Goal: Task Accomplishment & Management: Use online tool/utility

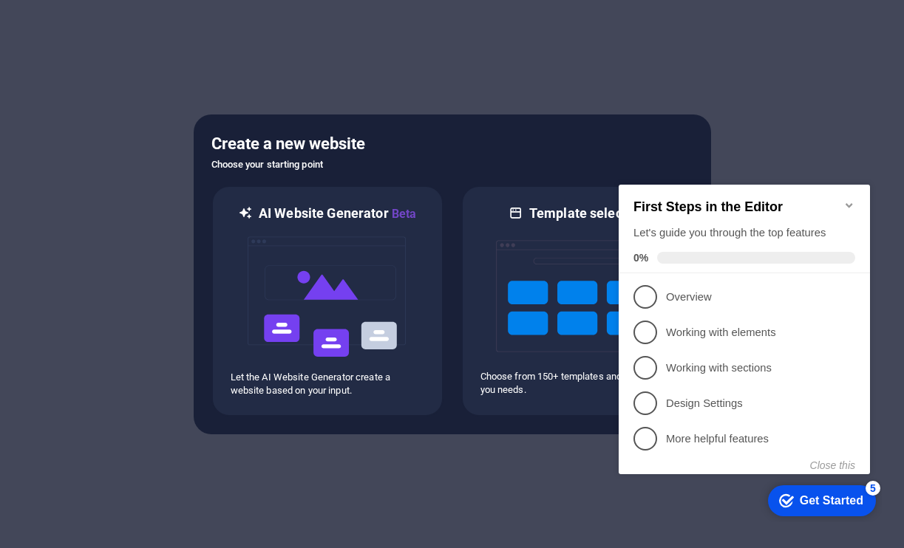
click at [848, 202] on icon "Minimize checklist" at bounding box center [849, 205] width 12 height 12
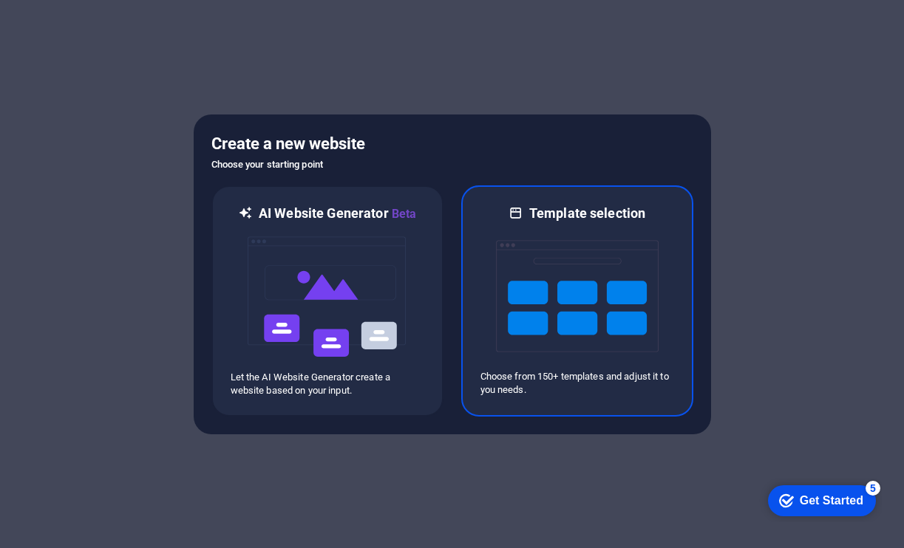
click at [571, 222] on img at bounding box center [577, 296] width 163 height 148
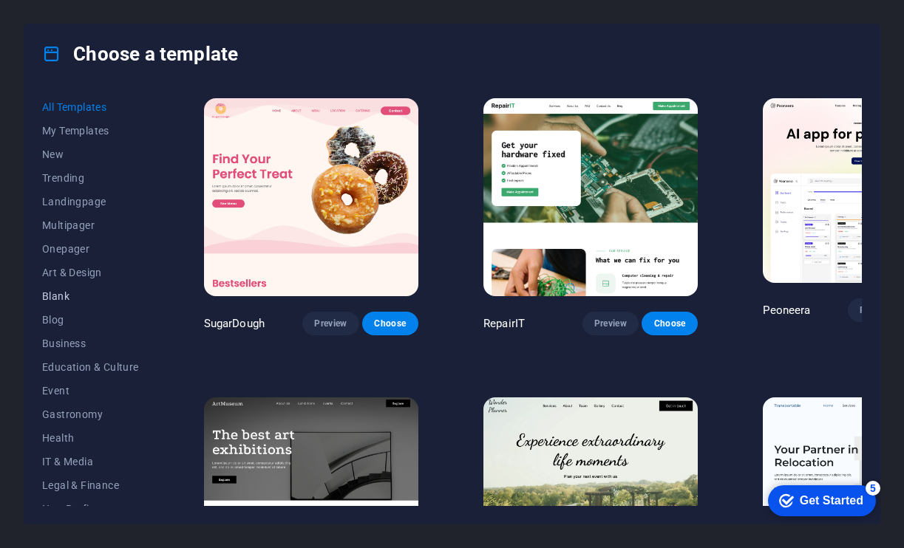
click at [64, 299] on span "Blank" at bounding box center [90, 296] width 97 height 12
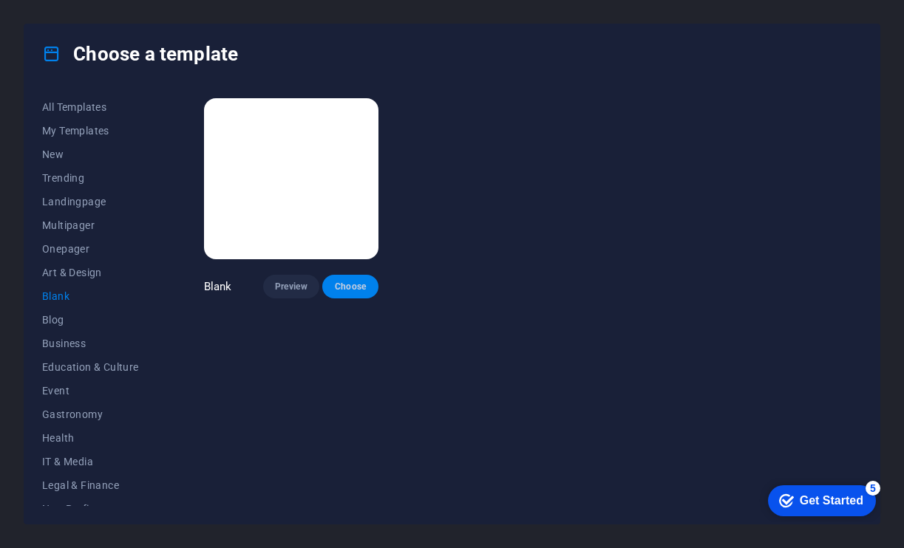
click at [360, 284] on span "Choose" at bounding box center [350, 287] width 33 height 12
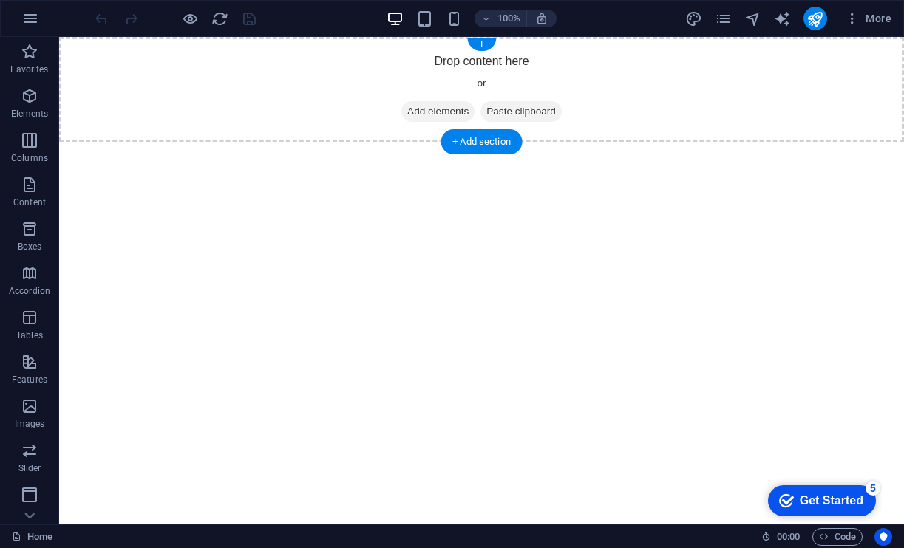
click at [417, 113] on span "Add elements" at bounding box center [437, 111] width 73 height 21
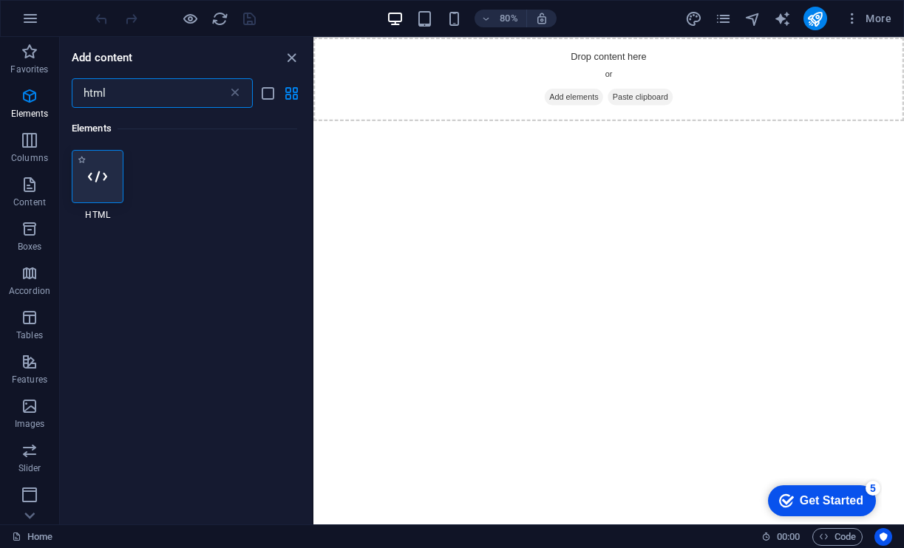
type input "html"
click at [106, 175] on icon at bounding box center [97, 176] width 19 height 19
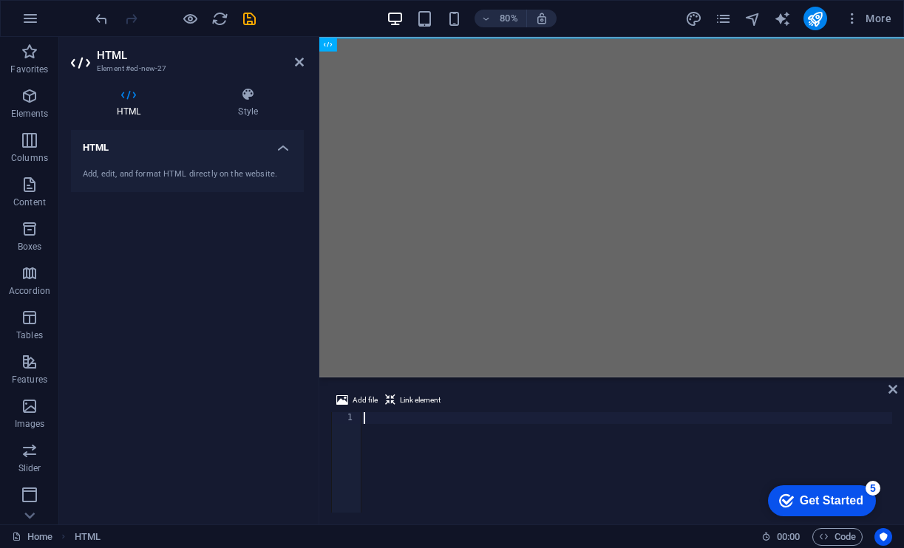
click at [388, 417] on div at bounding box center [626, 474] width 531 height 124
type textarea "</html>"
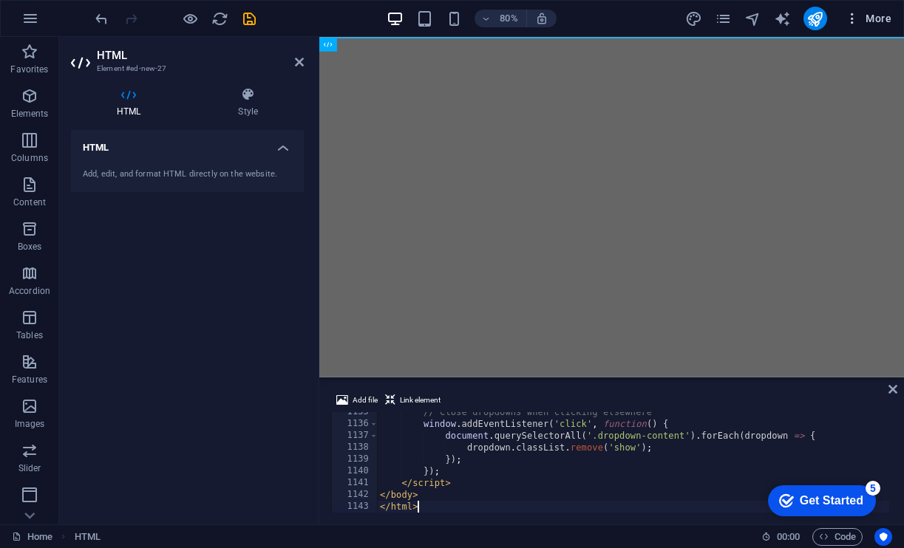
click at [850, 21] on icon "button" at bounding box center [851, 18] width 15 height 15
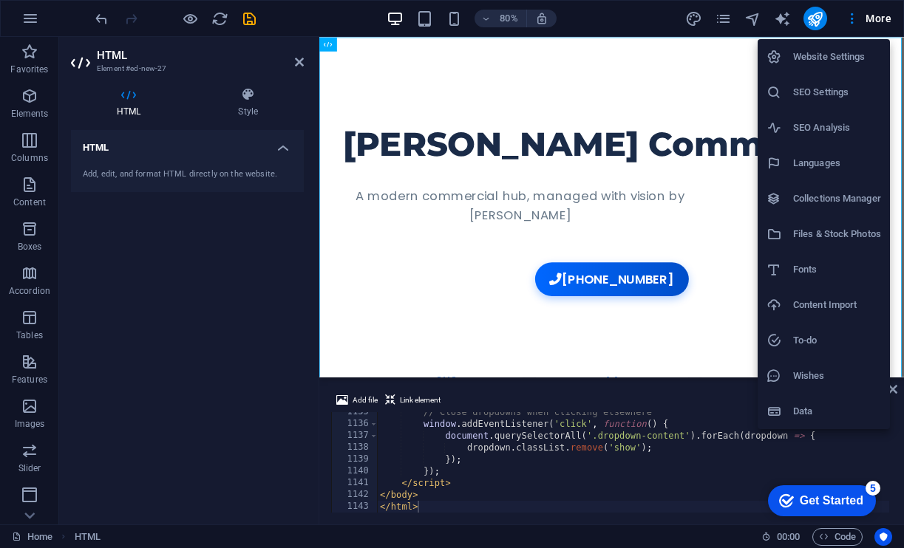
click at [839, 56] on h6 "Website Settings" at bounding box center [837, 57] width 88 height 18
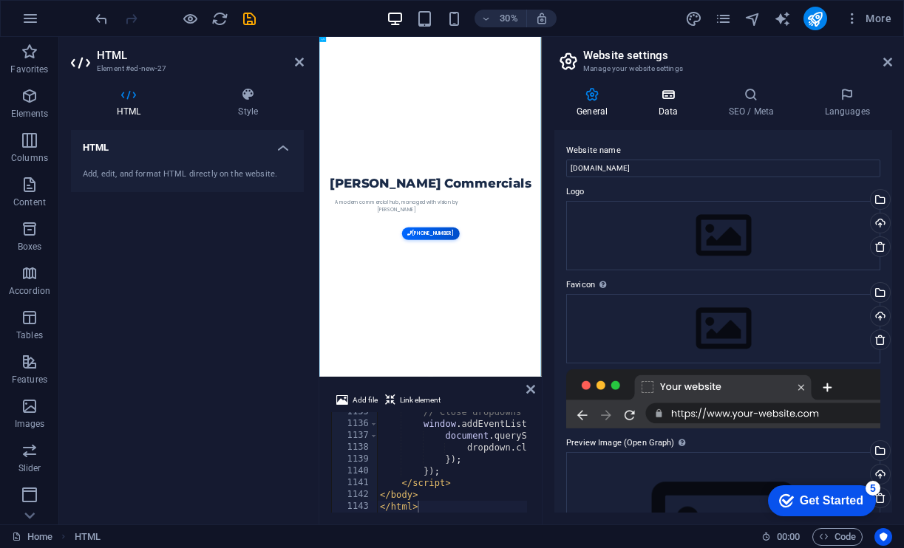
click at [669, 93] on icon at bounding box center [667, 94] width 64 height 15
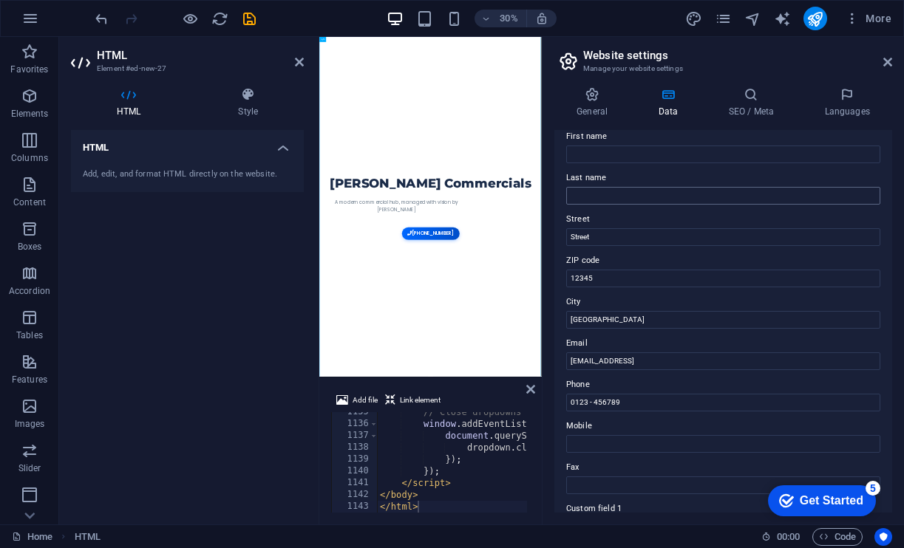
scroll to position [106, 0]
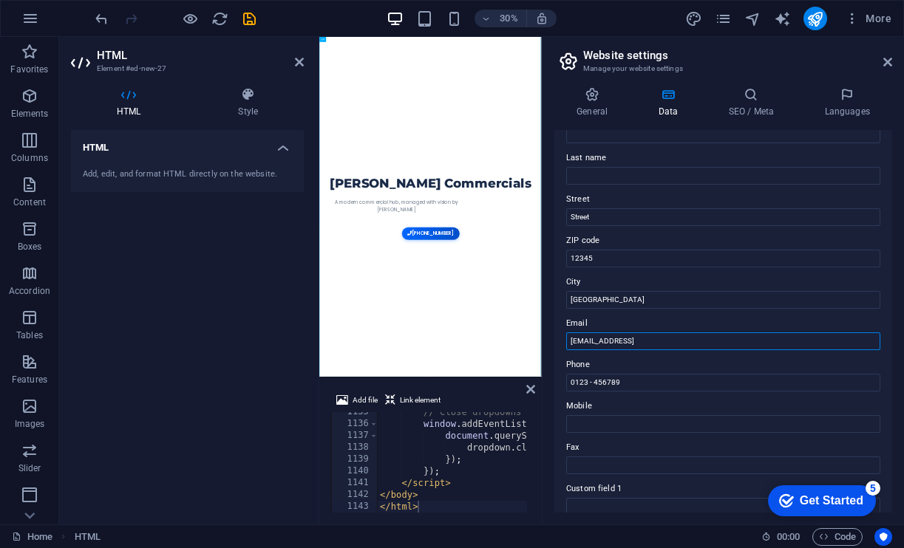
click at [726, 344] on input "66241a5753ff9f427f1556a0dcda45@cpanel.local" at bounding box center [723, 341] width 314 height 18
type input "bokth@hotmail.co.uk"
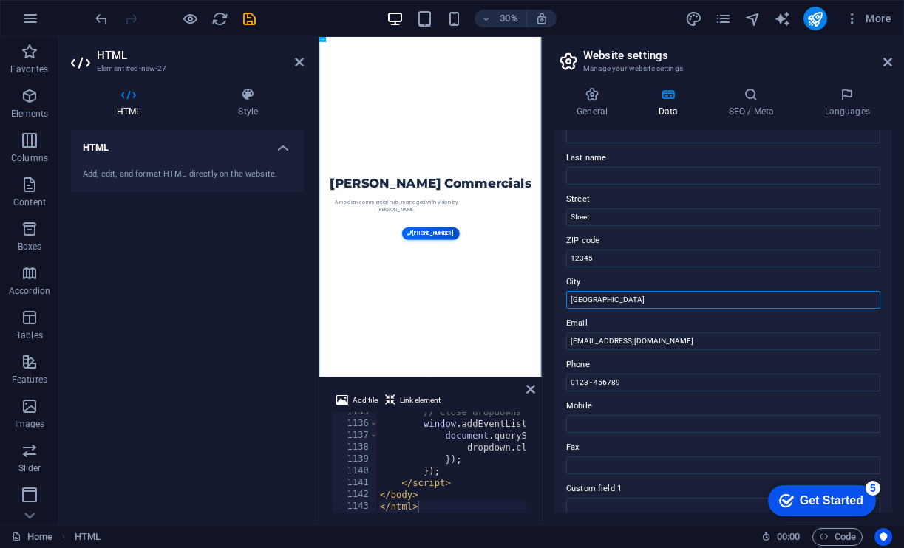
click at [621, 299] on input "Berlin" at bounding box center [723, 300] width 314 height 18
type input "B"
type input "Sylhet"
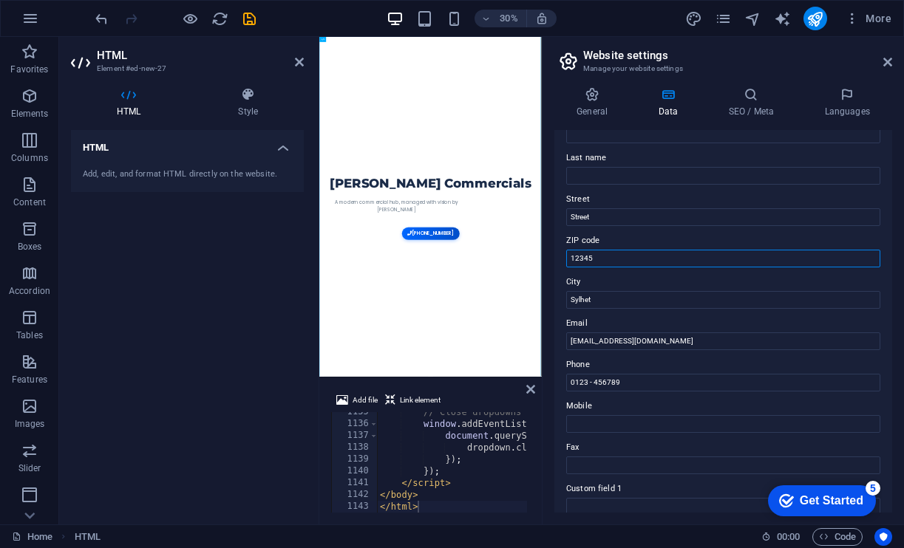
click at [632, 261] on input "12345" at bounding box center [723, 259] width 314 height 18
type input "1"
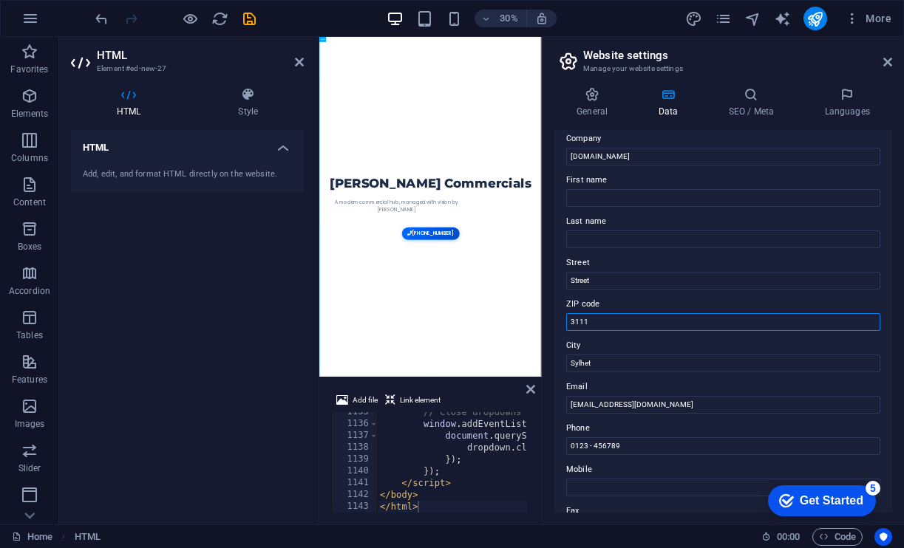
scroll to position [27, 0]
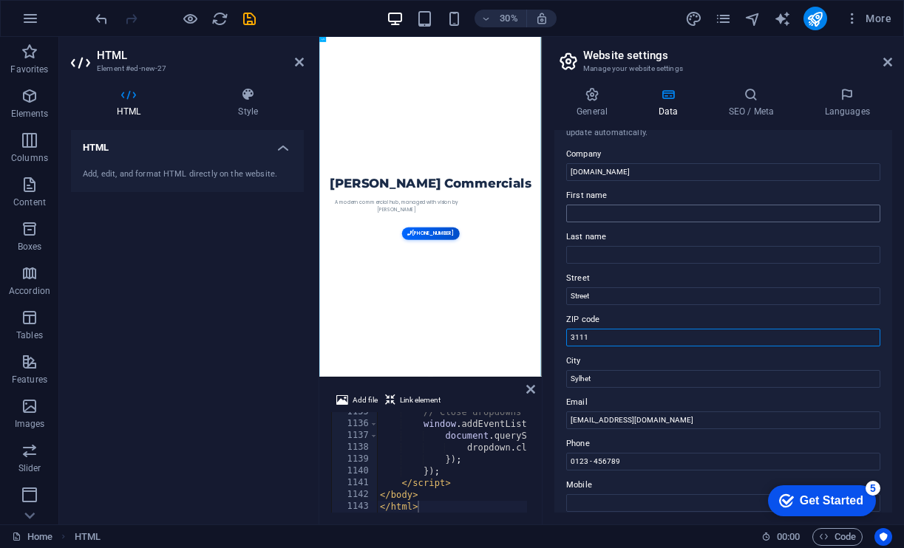
type input "3111"
click at [612, 211] on input "First name" at bounding box center [723, 214] width 314 height 18
type input "Mijan"
click at [635, 251] on input "Last name" at bounding box center [723, 255] width 314 height 18
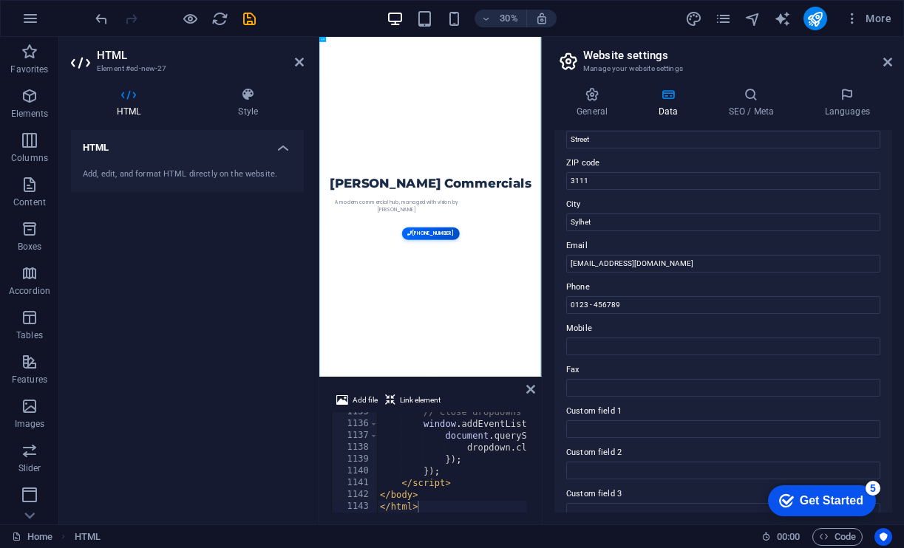
scroll to position [185, 0]
type input "Bokth"
click at [652, 295] on input "0123 - 456789" at bounding box center [723, 304] width 314 height 18
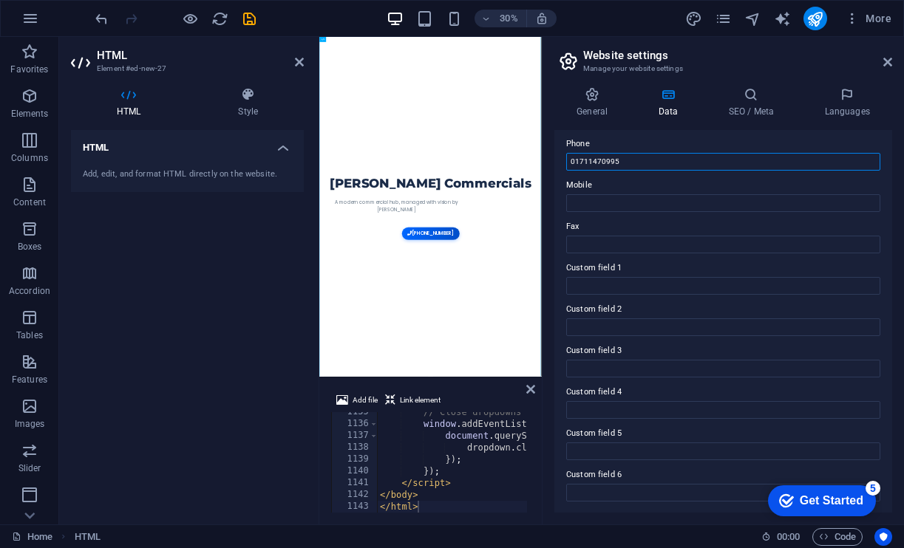
scroll to position [326, 0]
type input "01711470995"
click at [810, 15] on icon "publish" at bounding box center [814, 18] width 17 height 17
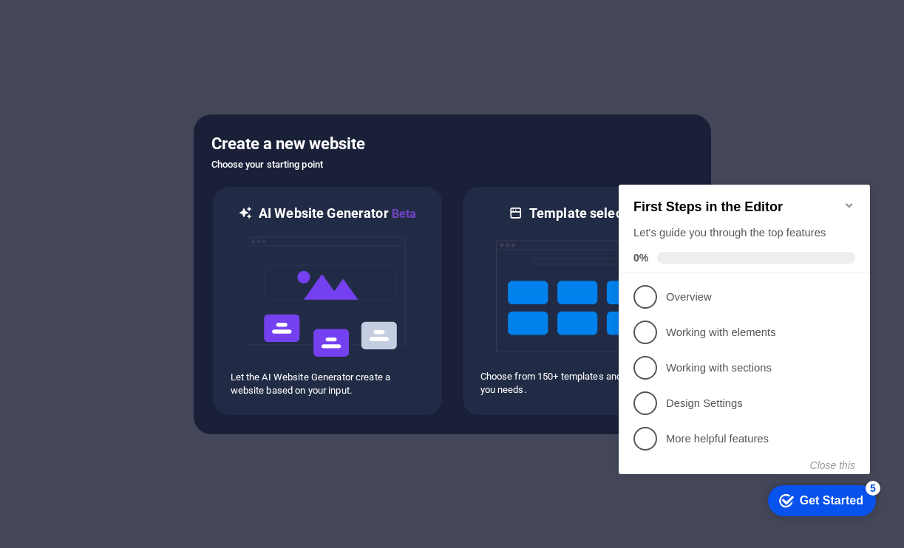
click at [851, 199] on icon "Minimize checklist" at bounding box center [849, 205] width 12 height 12
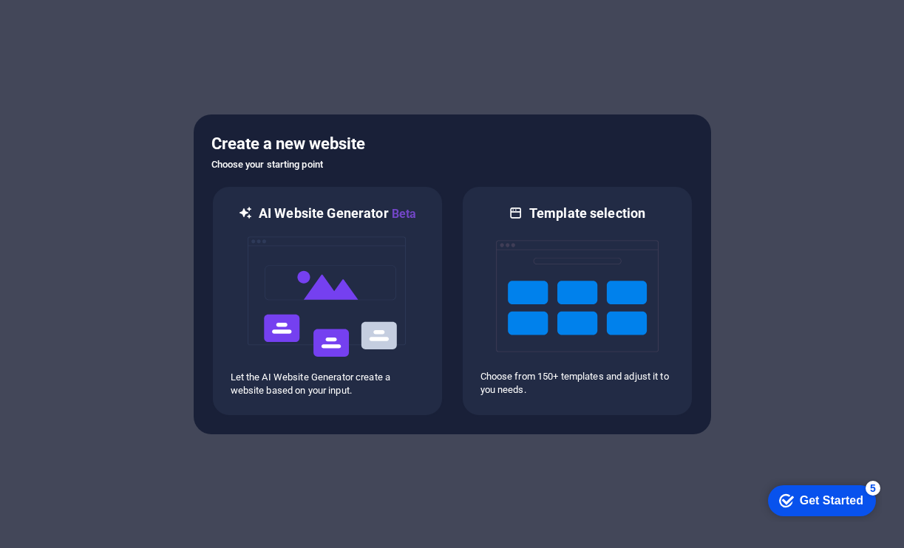
click at [760, 522] on div "checkmark Get Started 5 First Steps in the Editor Let's guide you through the t…" at bounding box center [819, 500] width 126 height 44
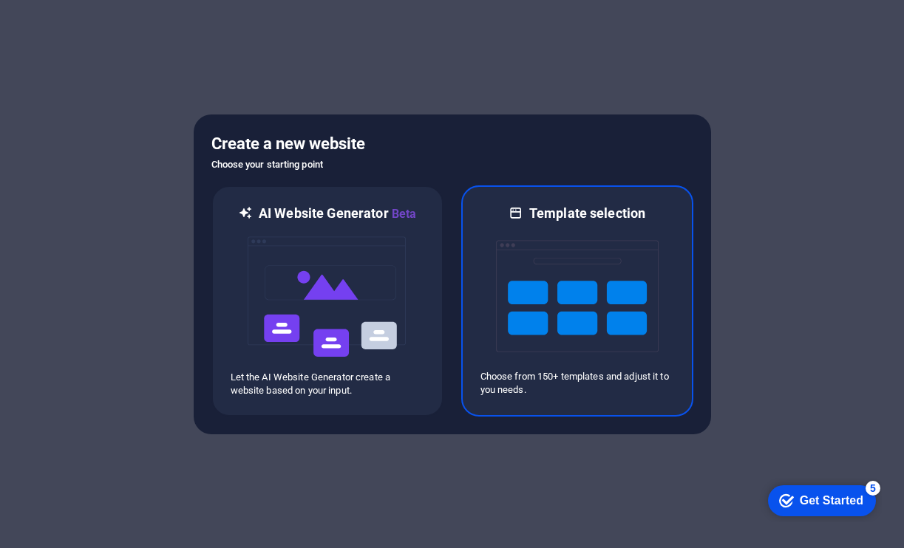
click at [591, 252] on img at bounding box center [577, 296] width 163 height 148
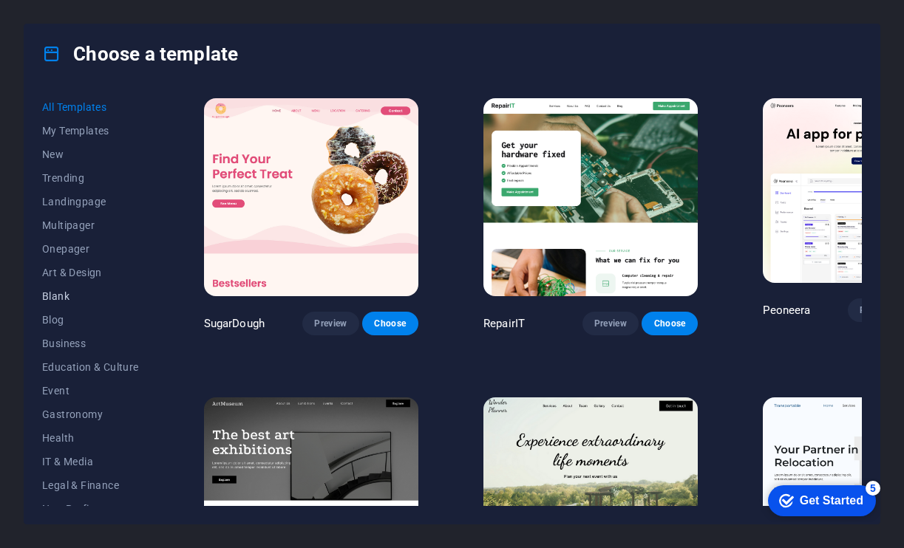
click at [58, 300] on span "Blank" at bounding box center [90, 296] width 97 height 12
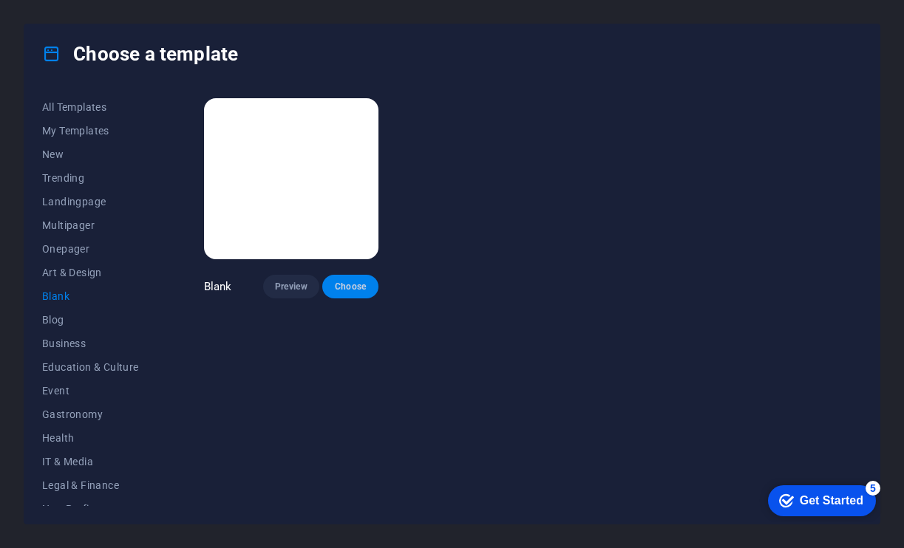
click at [360, 284] on span "Choose" at bounding box center [350, 287] width 33 height 12
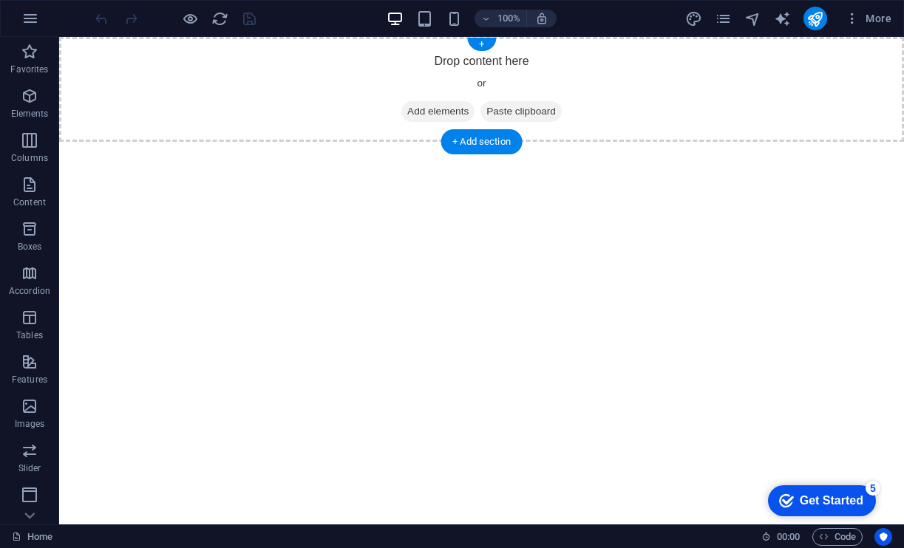
click at [408, 112] on span "Add elements" at bounding box center [437, 111] width 73 height 21
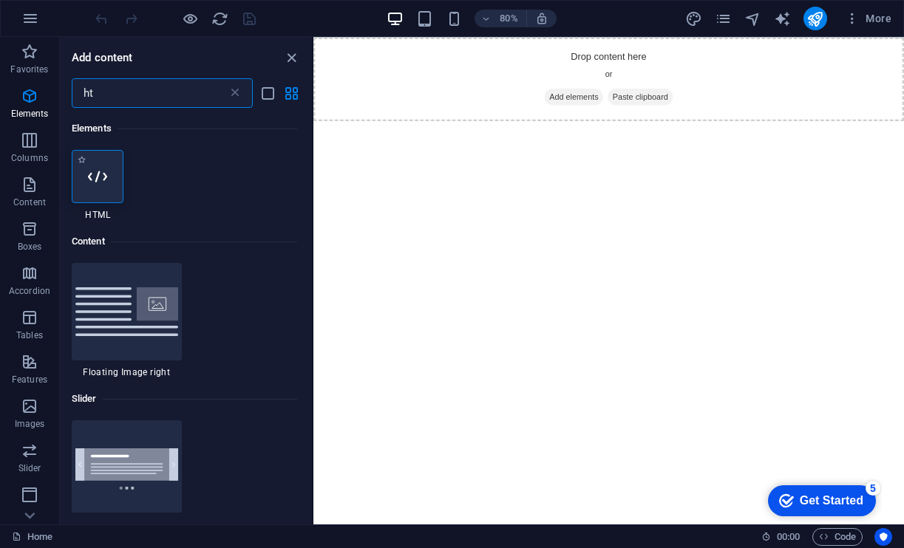
type input "ht"
click at [98, 183] on icon at bounding box center [97, 176] width 19 height 19
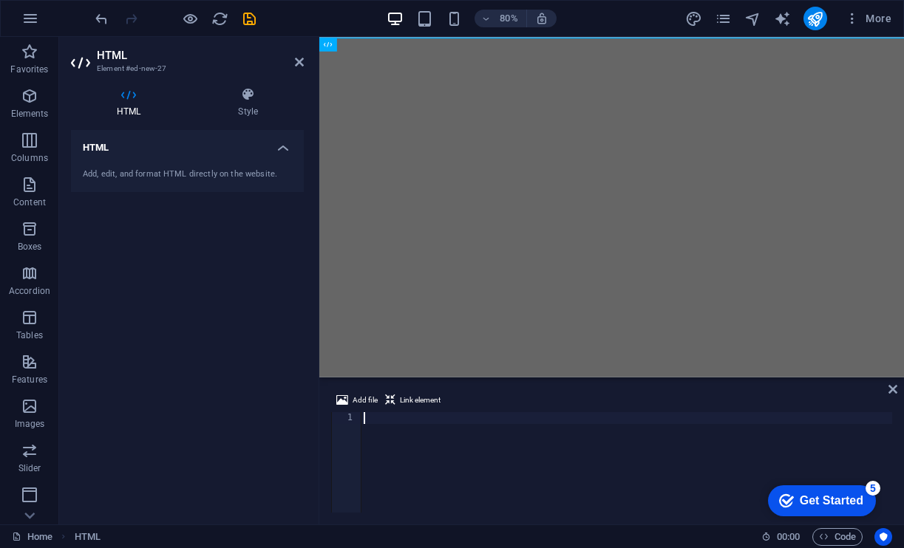
click at [595, 417] on div at bounding box center [626, 474] width 531 height 124
type textarea "</html>"
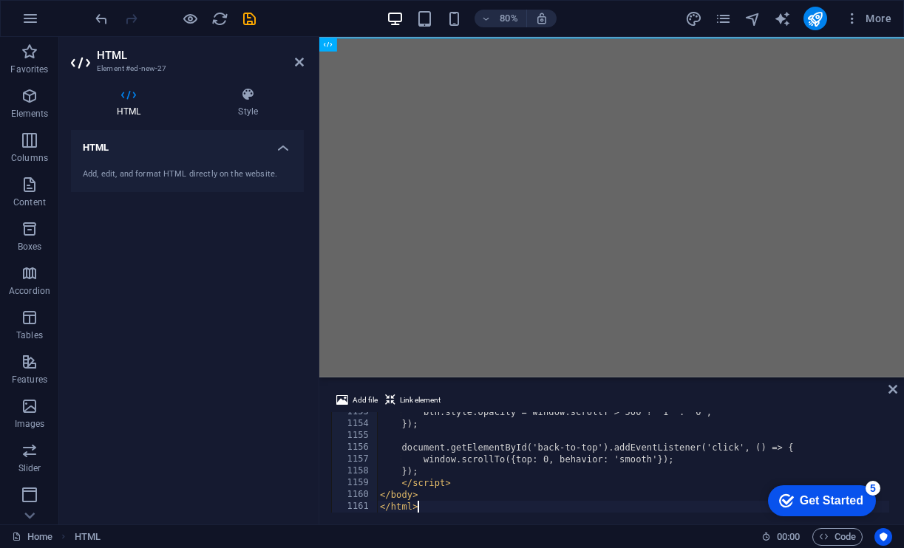
scroll to position [13624, 0]
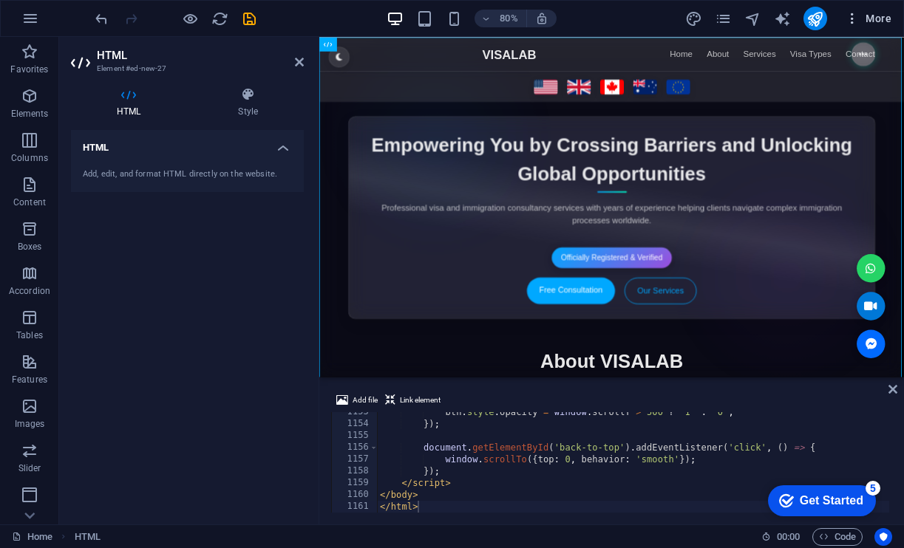
click at [859, 23] on icon "button" at bounding box center [851, 18] width 15 height 15
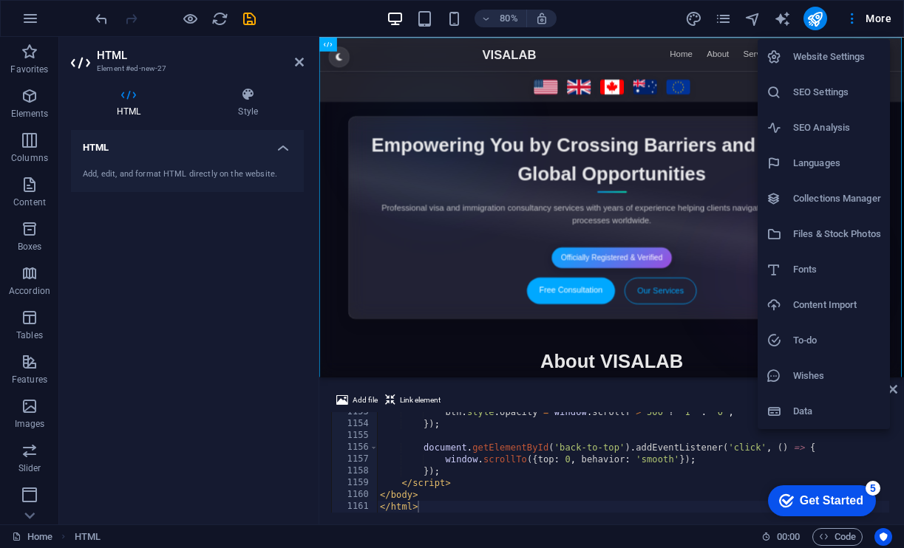
click at [833, 64] on h6 "Website Settings" at bounding box center [837, 57] width 88 height 18
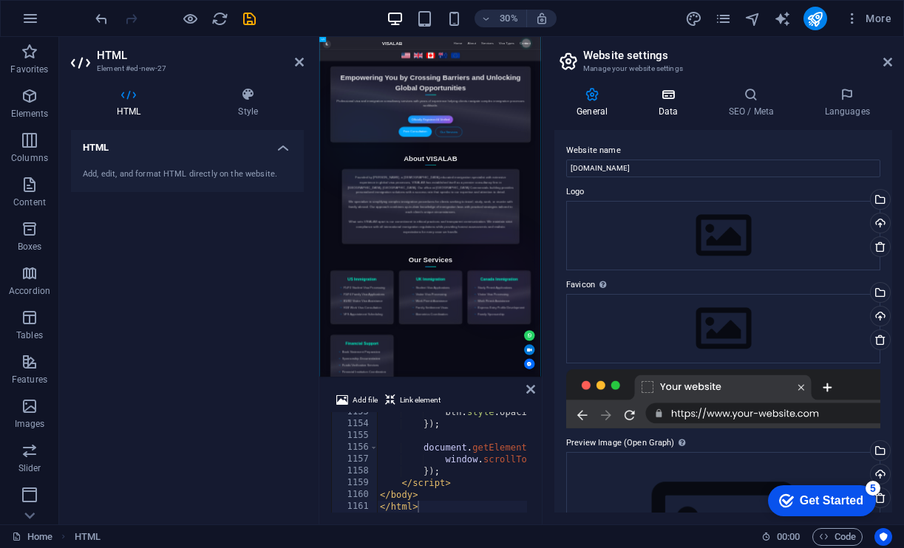
click at [672, 109] on h4 "Data" at bounding box center [670, 102] width 70 height 31
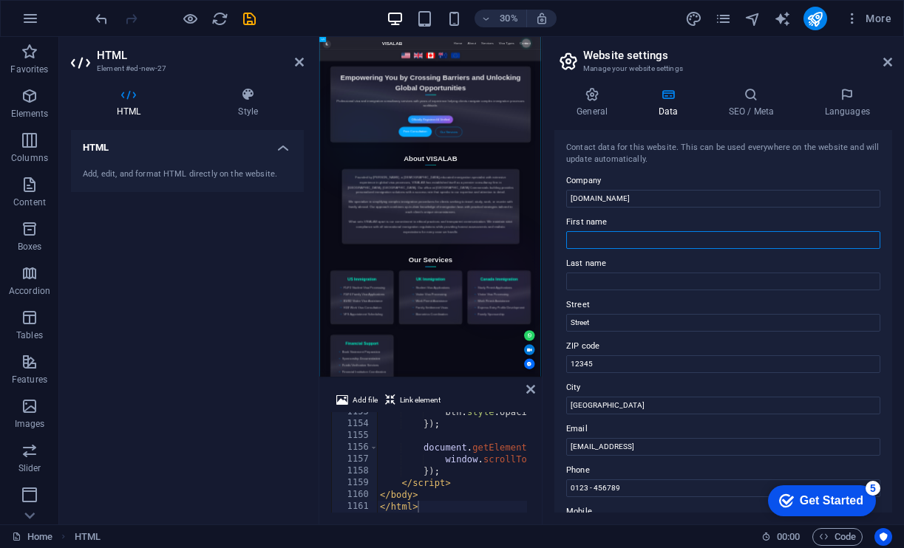
click at [633, 243] on input "First name" at bounding box center [723, 240] width 314 height 18
type input "Mijan"
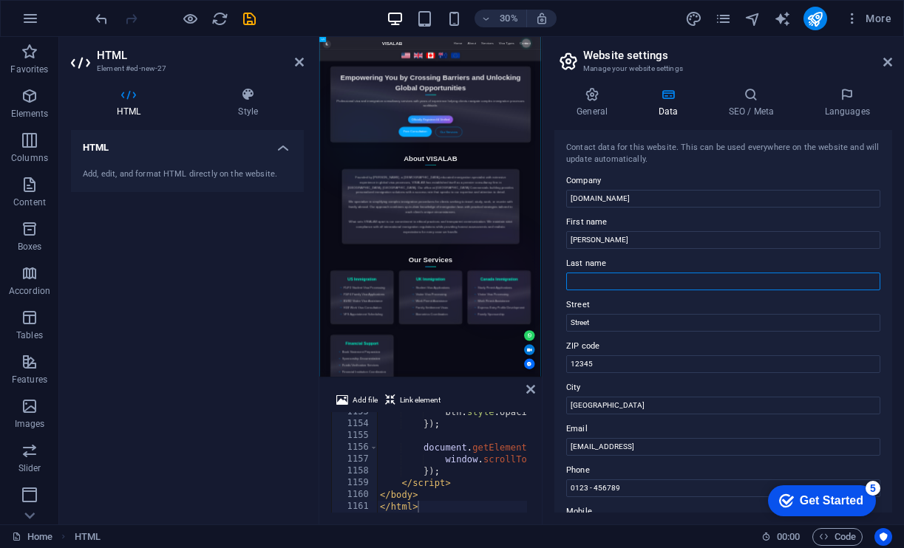
click at [629, 287] on input "Last name" at bounding box center [723, 282] width 314 height 18
type input "Bokth"
click at [617, 328] on input "Street" at bounding box center [723, 323] width 314 height 18
type input "S"
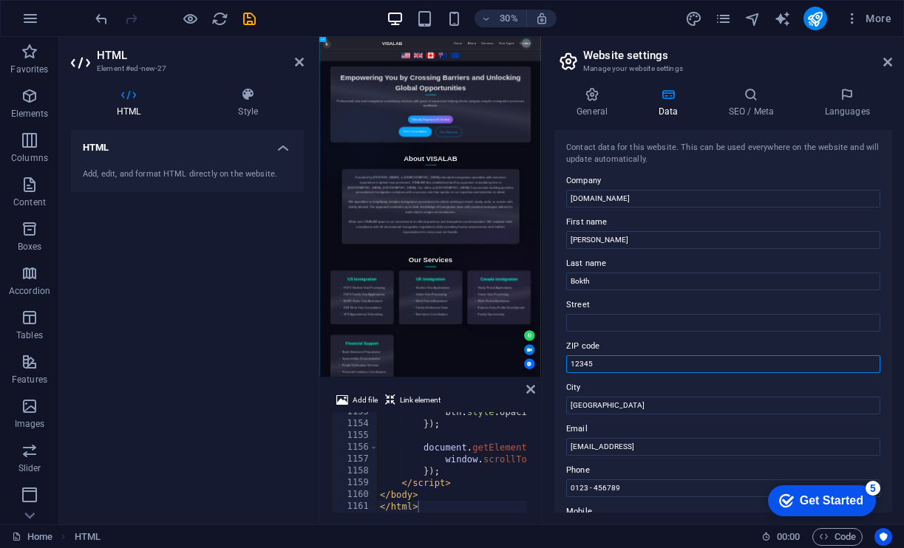
click at [615, 355] on input "12345" at bounding box center [723, 364] width 314 height 18
type input "3"
type input "3111"
click at [619, 409] on input "Berlin" at bounding box center [723, 406] width 314 height 18
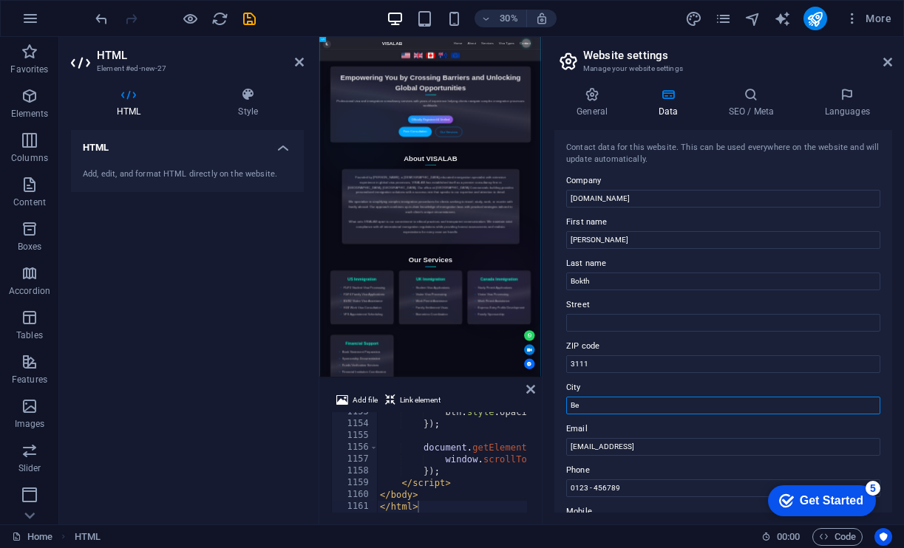
type input "B"
type input "Sylhet"
click at [709, 447] on input "1503e8620613b084999ca97edfae14@cpanel.local" at bounding box center [723, 447] width 314 height 18
type input "[EMAIL_ADDRESS][DOMAIN_NAME]"
click at [672, 488] on input "0123 - 456789" at bounding box center [723, 489] width 314 height 18
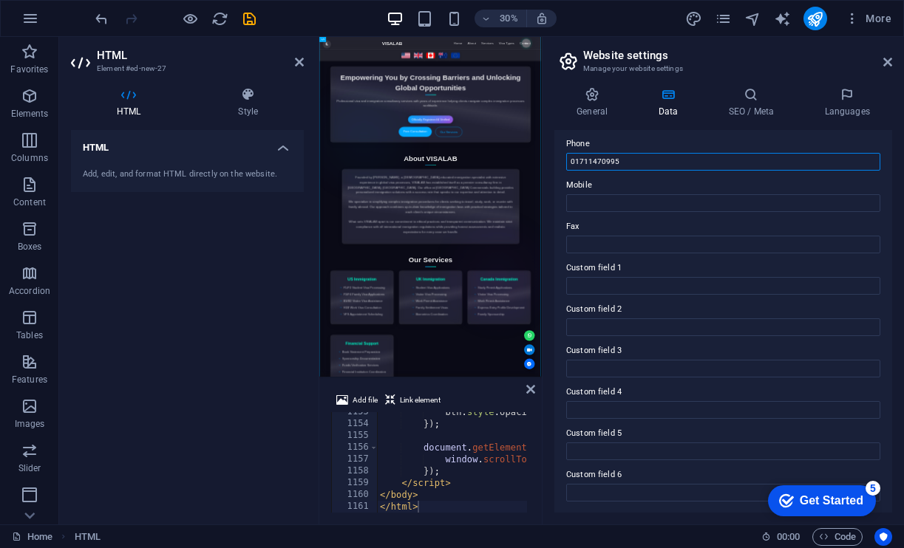
scroll to position [326, 0]
type input "01711470995"
click at [739, 102] on h4 "SEO / Meta" at bounding box center [754, 102] width 96 height 31
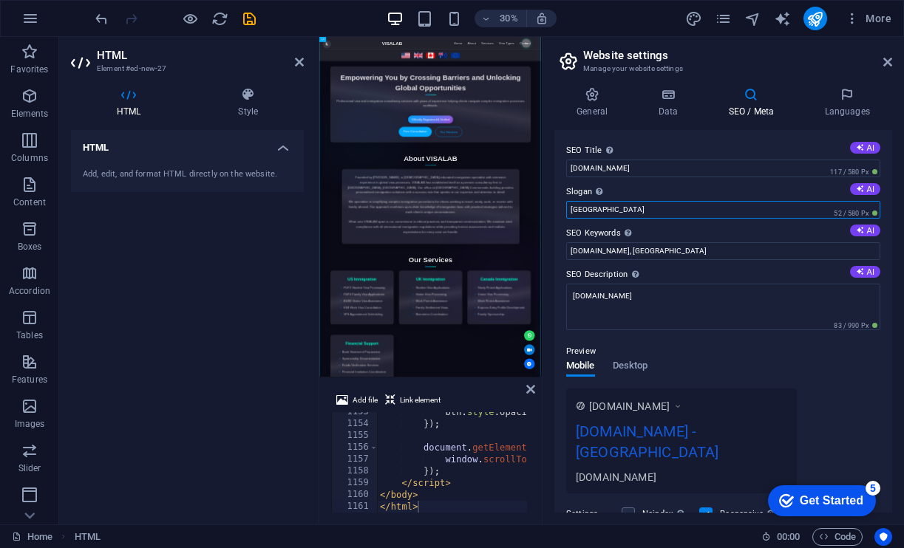
click at [674, 205] on input "Berlin" at bounding box center [723, 210] width 314 height 18
type input "crossing barriers"
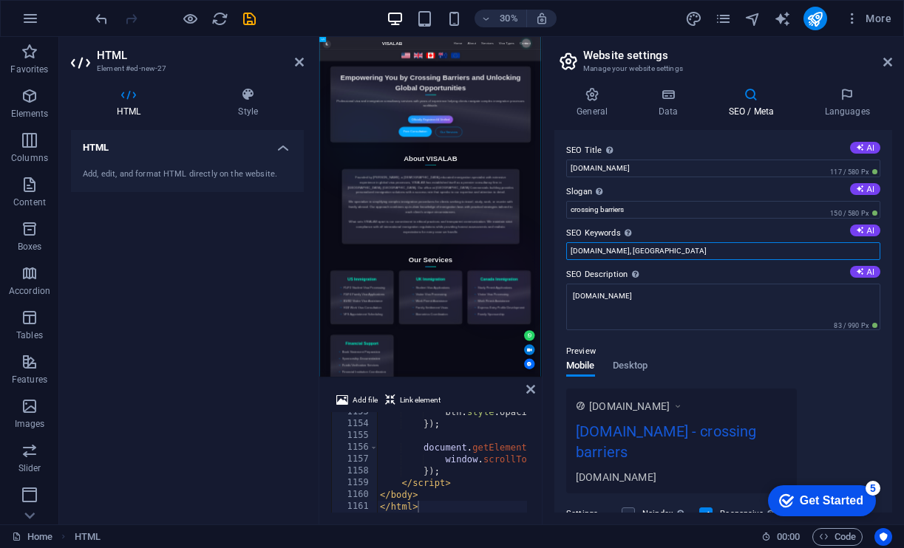
click at [675, 251] on input "visalabz.com, Berlin" at bounding box center [723, 251] width 314 height 18
type input "visalabz.com, sylhet visa, sylhet London, London visa, uk visa, us visa, Canada…"
click at [858, 270] on icon at bounding box center [860, 271] width 8 height 8
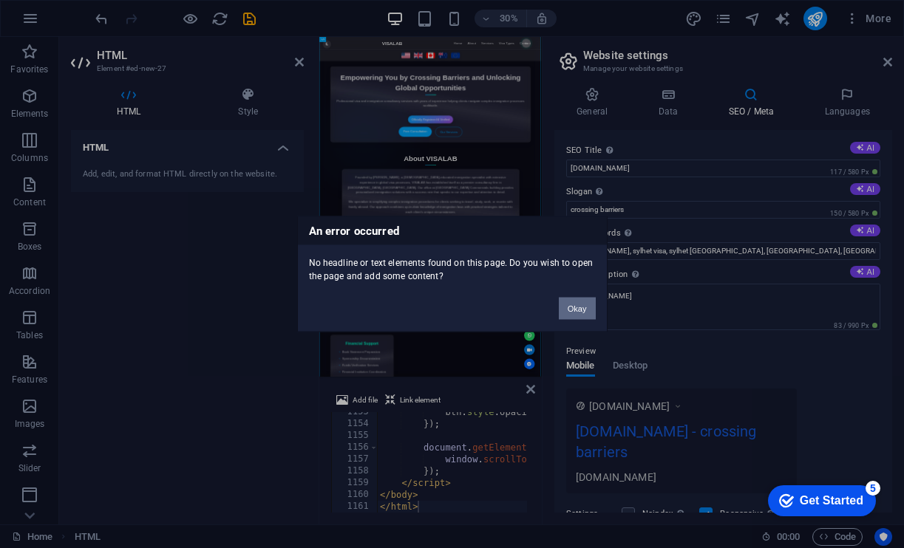
click at [587, 310] on button "Okay" at bounding box center [577, 309] width 37 height 22
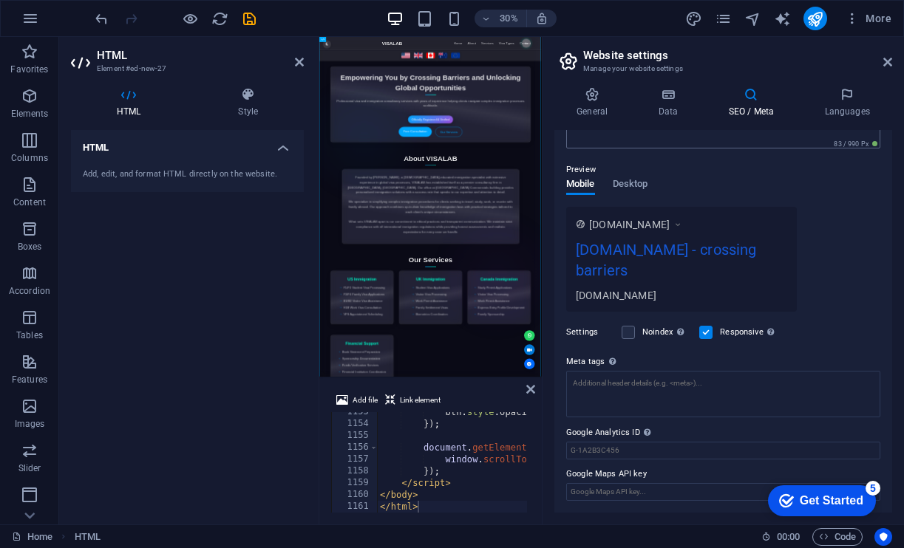
scroll to position [181, 0]
click at [814, 15] on icon "publish" at bounding box center [814, 18] width 17 height 17
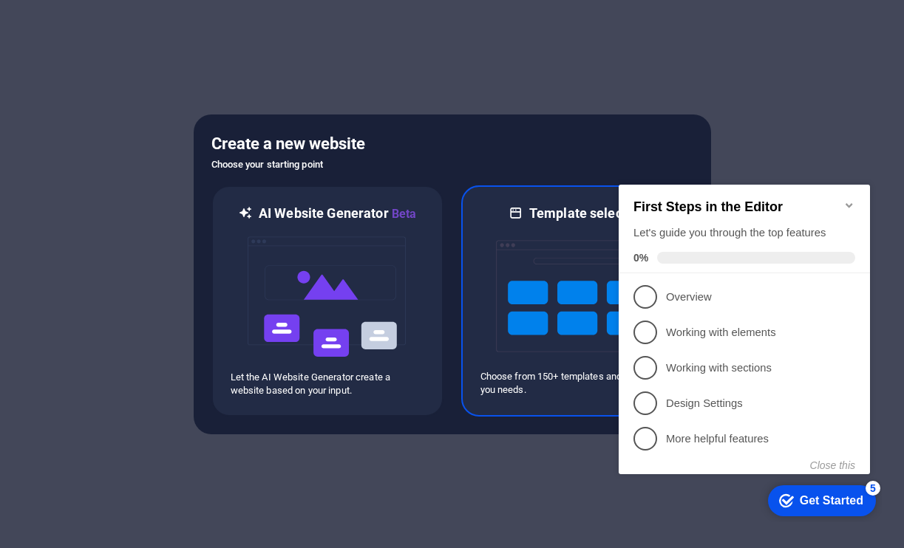
click at [522, 221] on icon at bounding box center [515, 214] width 15 height 18
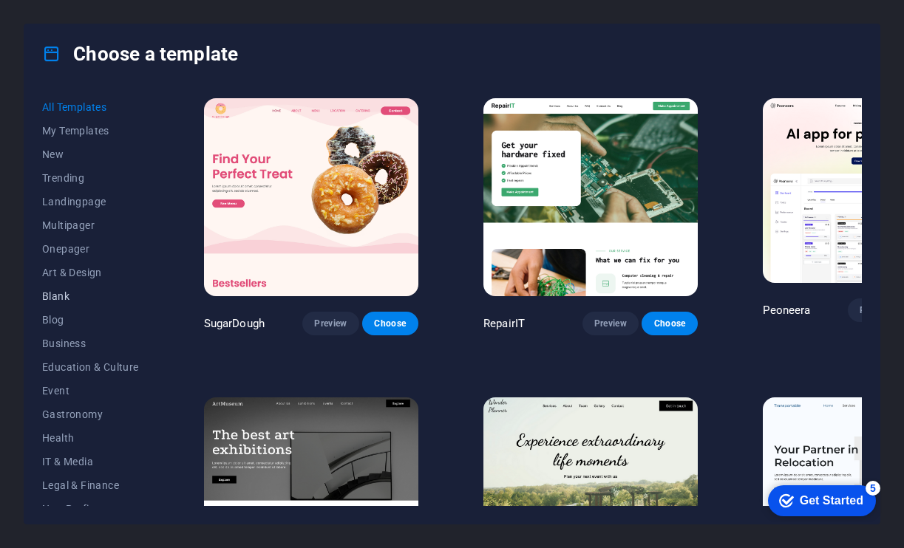
click at [57, 296] on span "Blank" at bounding box center [90, 296] width 97 height 12
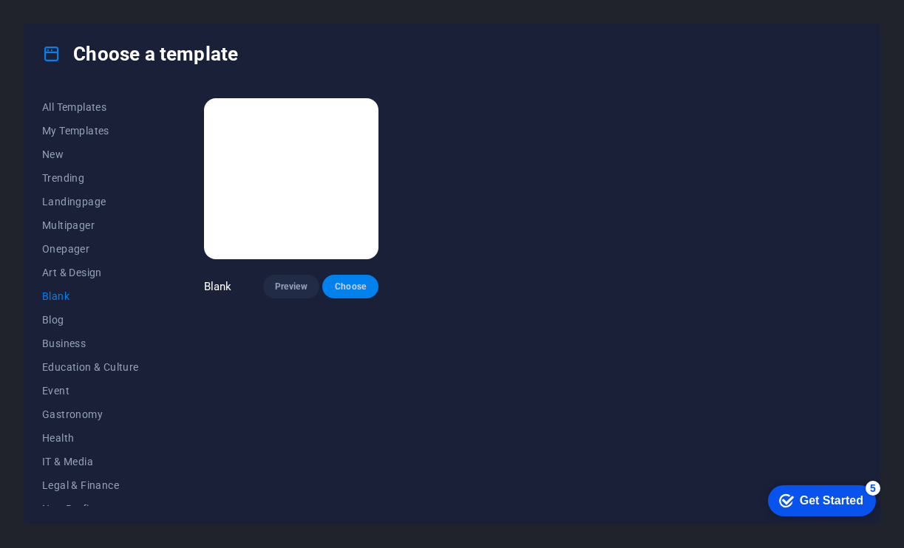
click at [354, 287] on span "Choose" at bounding box center [350, 287] width 33 height 12
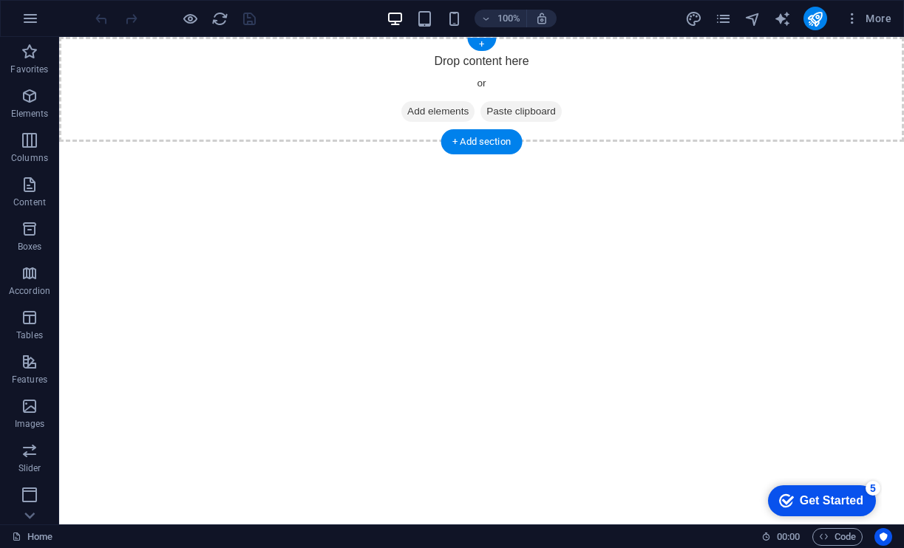
click at [405, 116] on span "Add elements" at bounding box center [437, 111] width 73 height 21
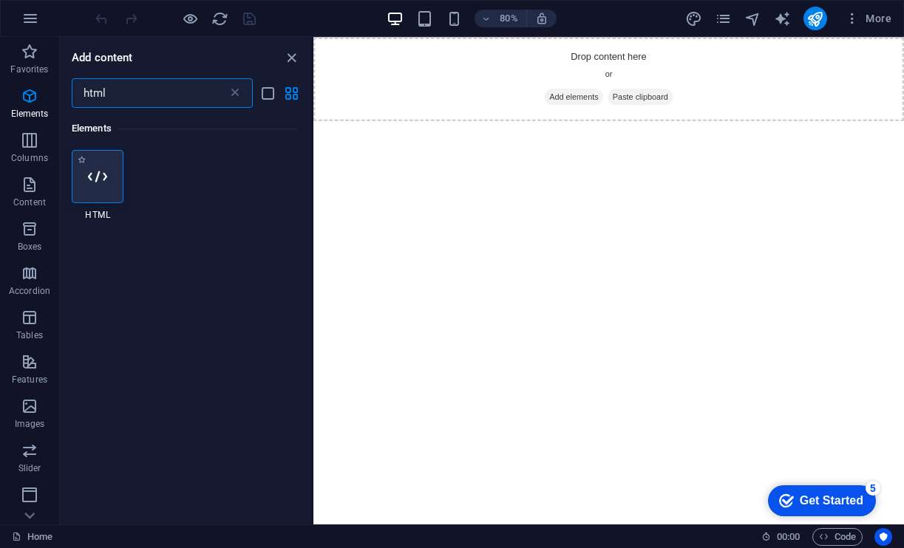
type input "html"
click at [73, 200] on div at bounding box center [98, 176] width 52 height 53
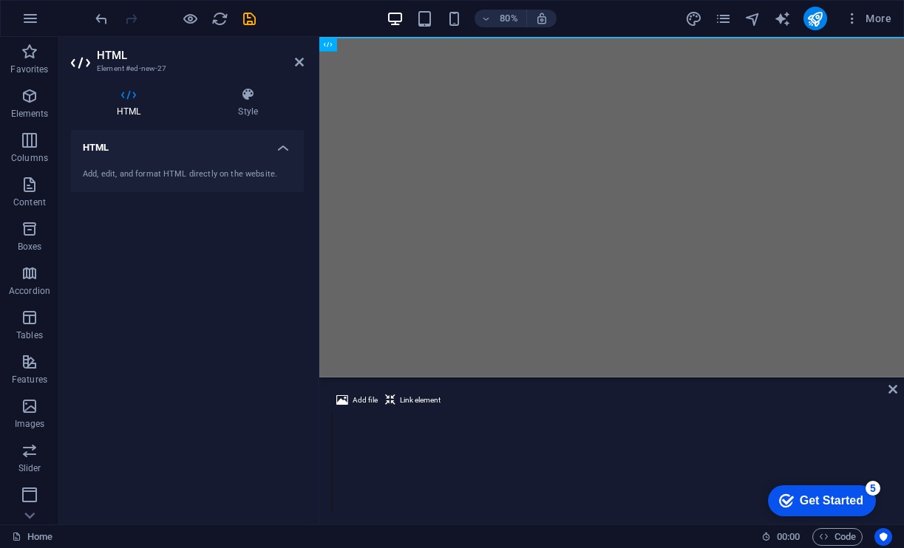
click at [80, 200] on div "HTML Add, edit, and format HTML directly on the website." at bounding box center [187, 321] width 233 height 383
click at [385, 422] on div at bounding box center [626, 474] width 531 height 124
paste textarea "</html>"
type textarea "</html>"
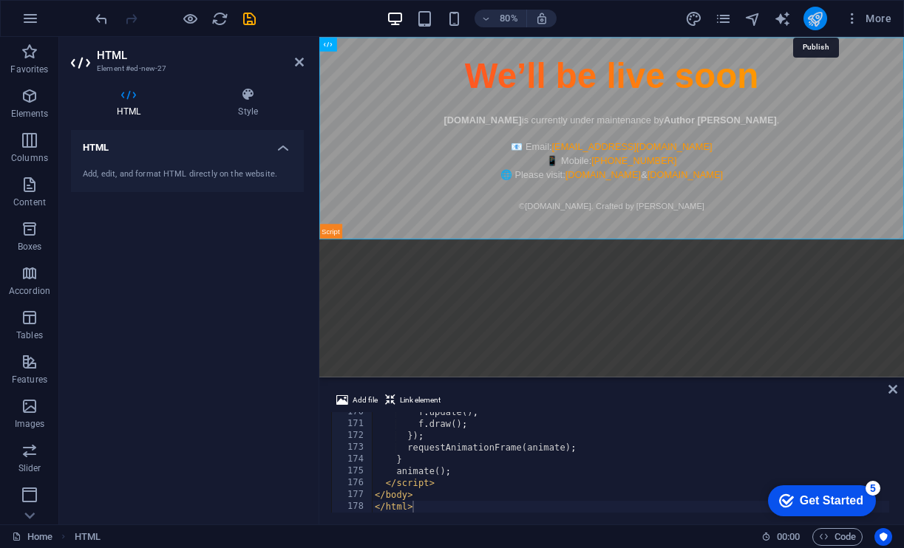
click at [819, 20] on icon "publish" at bounding box center [814, 18] width 17 height 17
